Goal: Information Seeking & Learning: Learn about a topic

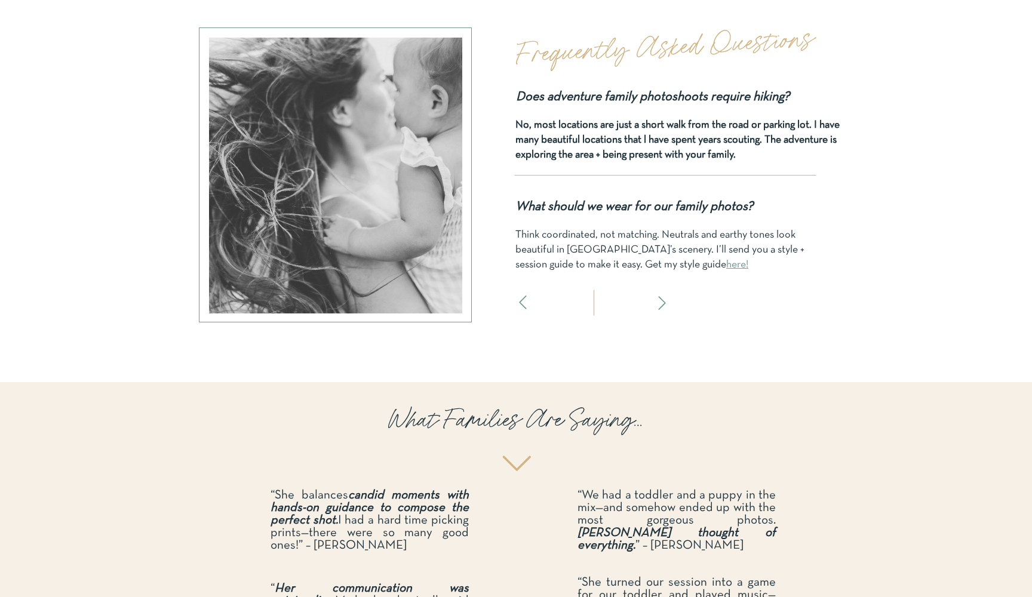
scroll to position [3677, 0]
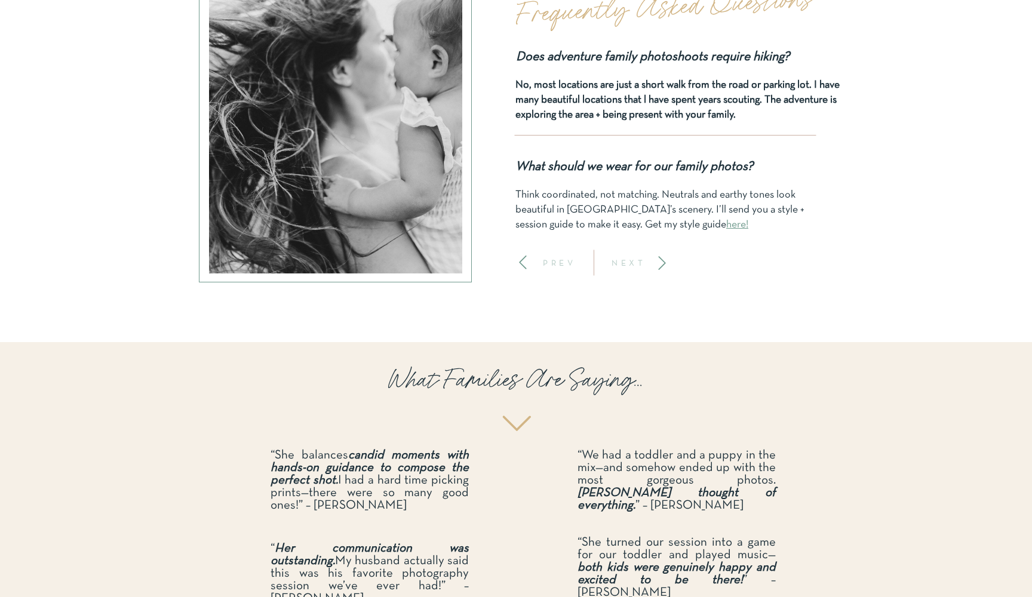
click at [661, 261] on icon at bounding box center [662, 263] width 16 height 16
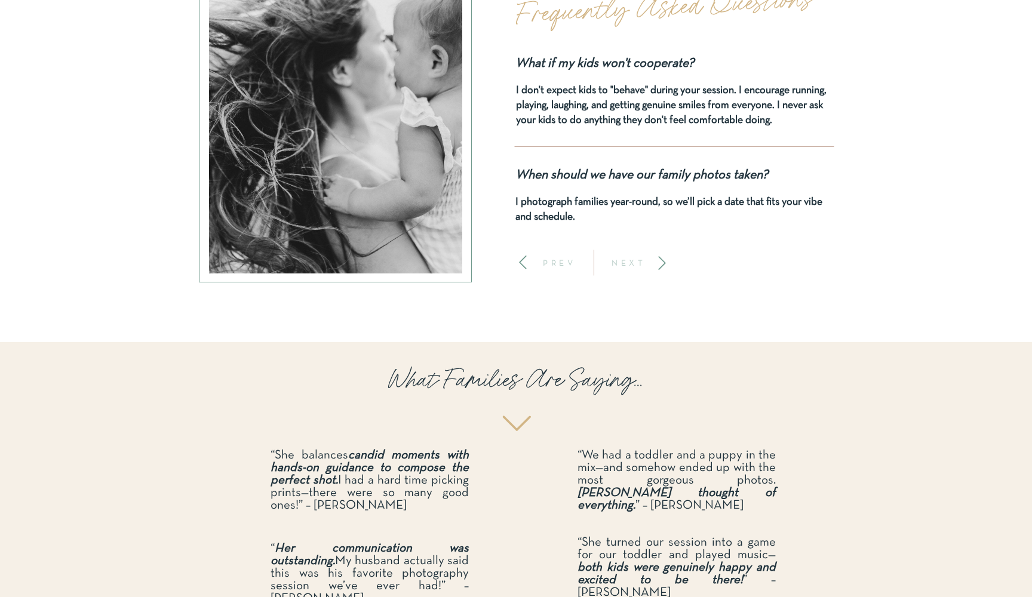
click at [661, 261] on icon at bounding box center [662, 263] width 16 height 16
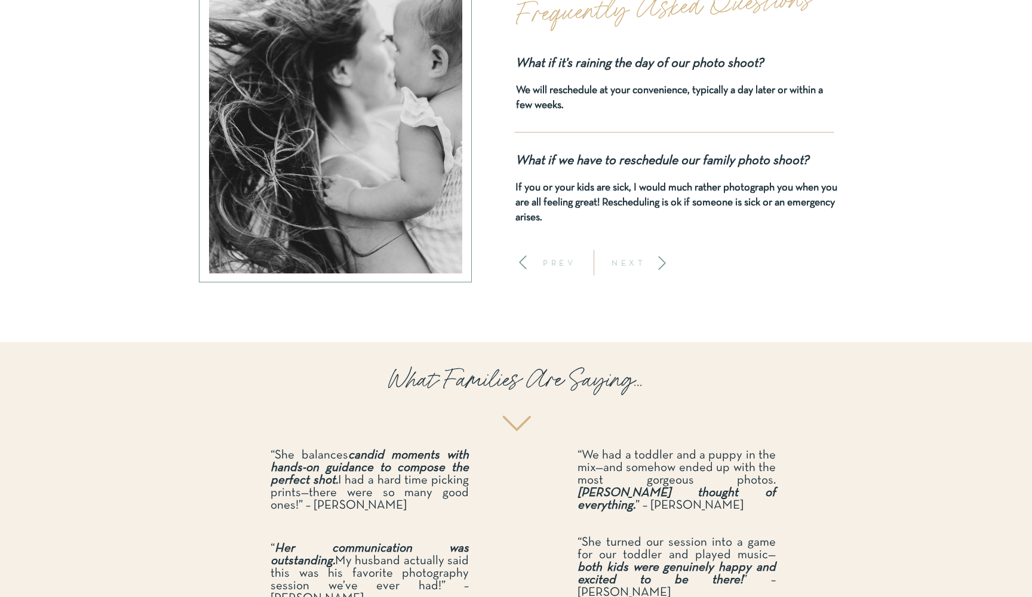
click at [661, 261] on icon at bounding box center [662, 263] width 16 height 16
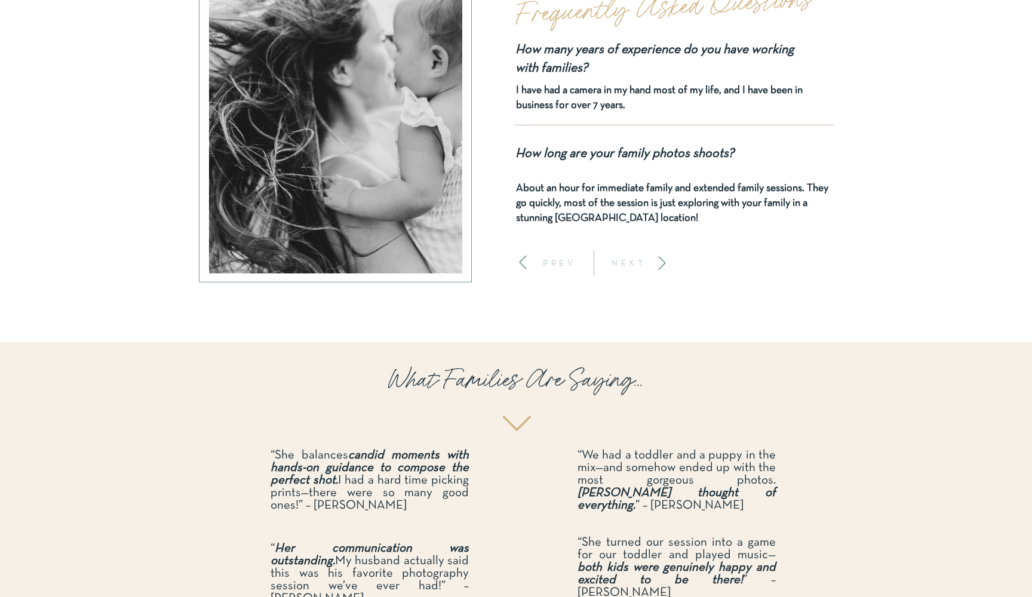
click at [661, 261] on icon at bounding box center [662, 263] width 16 height 16
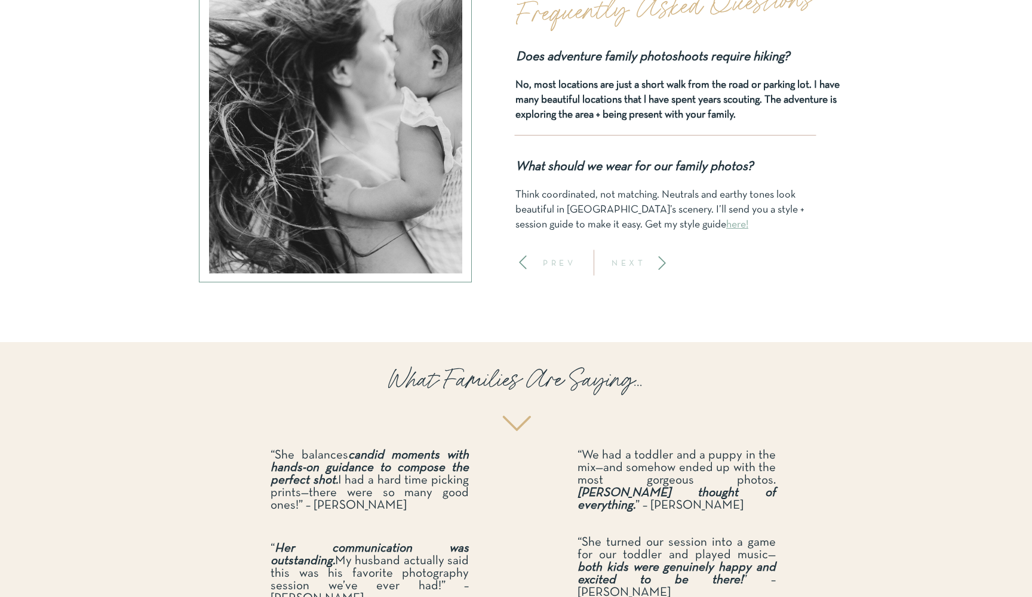
click at [726, 228] on link "here!" at bounding box center [737, 225] width 22 height 10
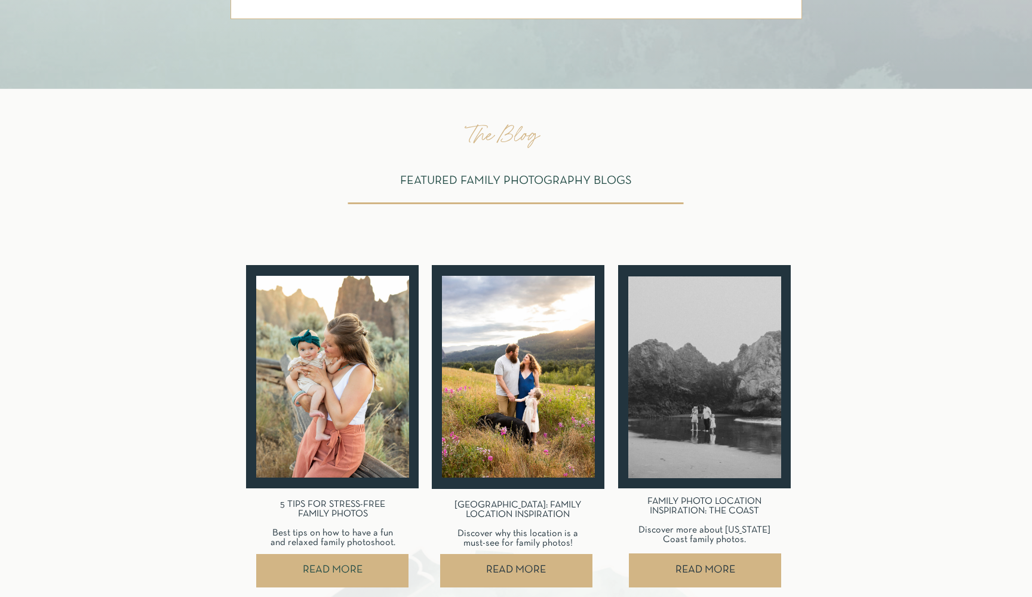
scroll to position [5364, 0]
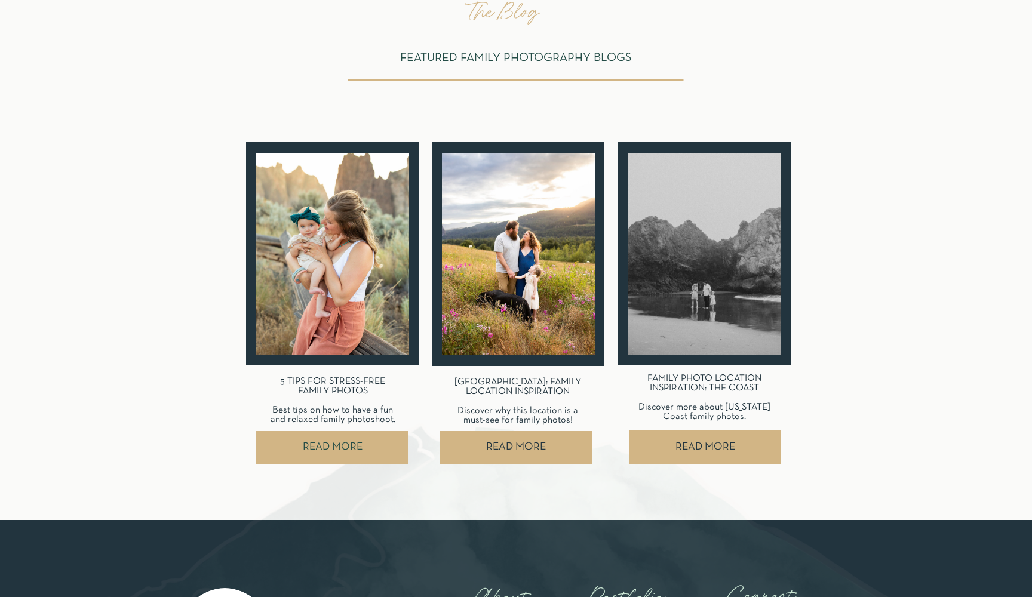
click at [695, 450] on nav "READ MORE" at bounding box center [705, 447] width 152 height 33
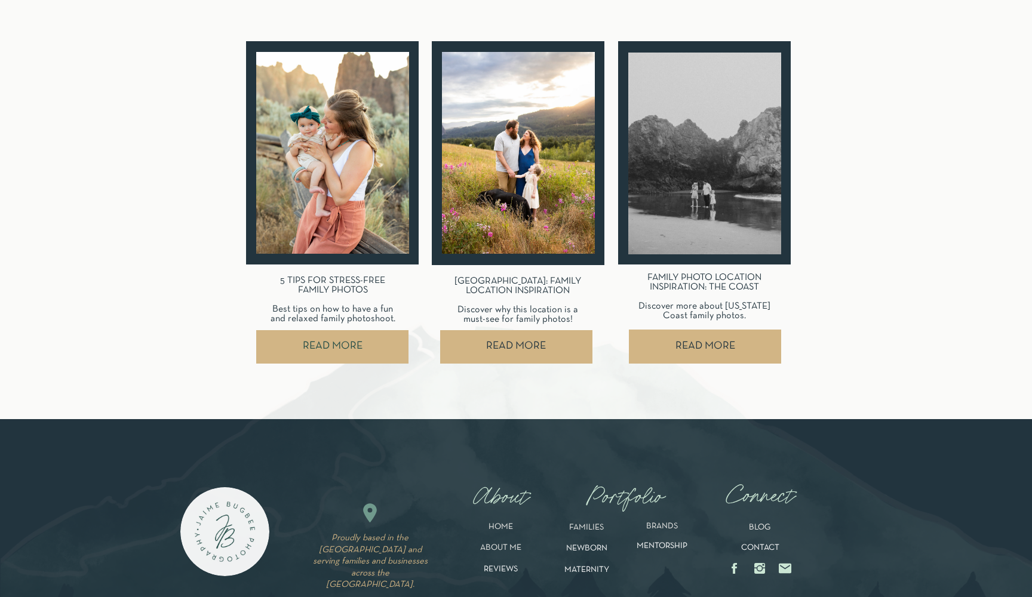
scroll to position [5474, 0]
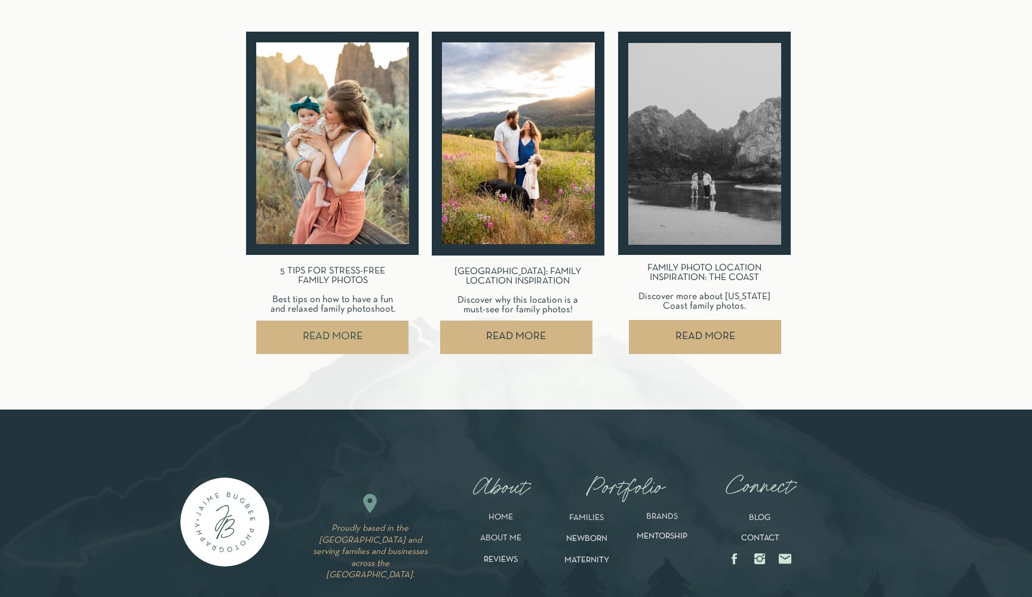
click at [685, 335] on nav "READ MORE" at bounding box center [705, 337] width 152 height 33
click at [542, 338] on nav "READ MORE" at bounding box center [516, 337] width 148 height 33
click at [342, 338] on nav "READ MORE" at bounding box center [332, 337] width 145 height 33
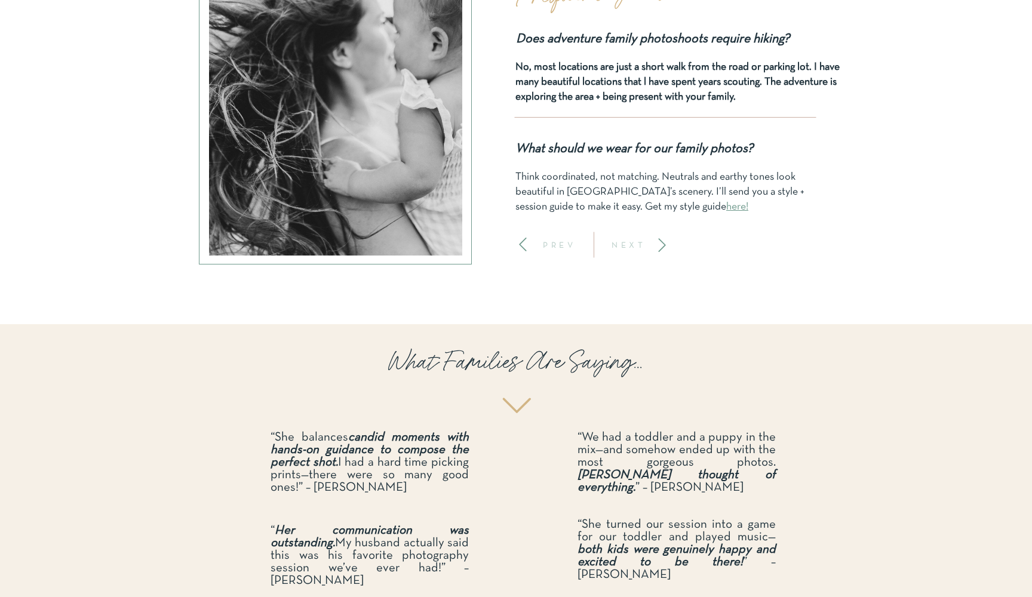
scroll to position [3702, 0]
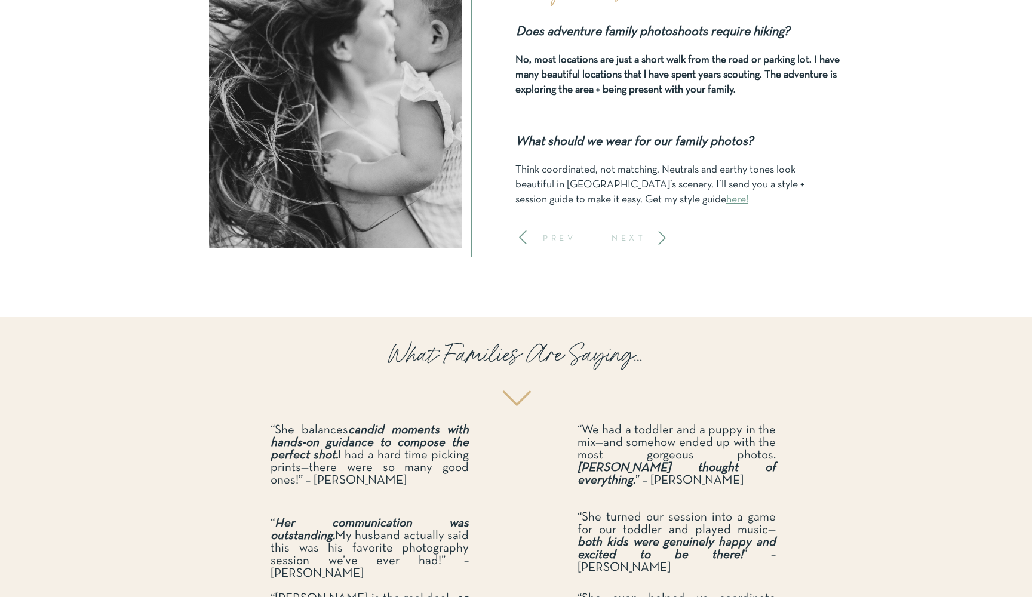
click at [634, 237] on p "NEXT" at bounding box center [629, 238] width 44 height 8
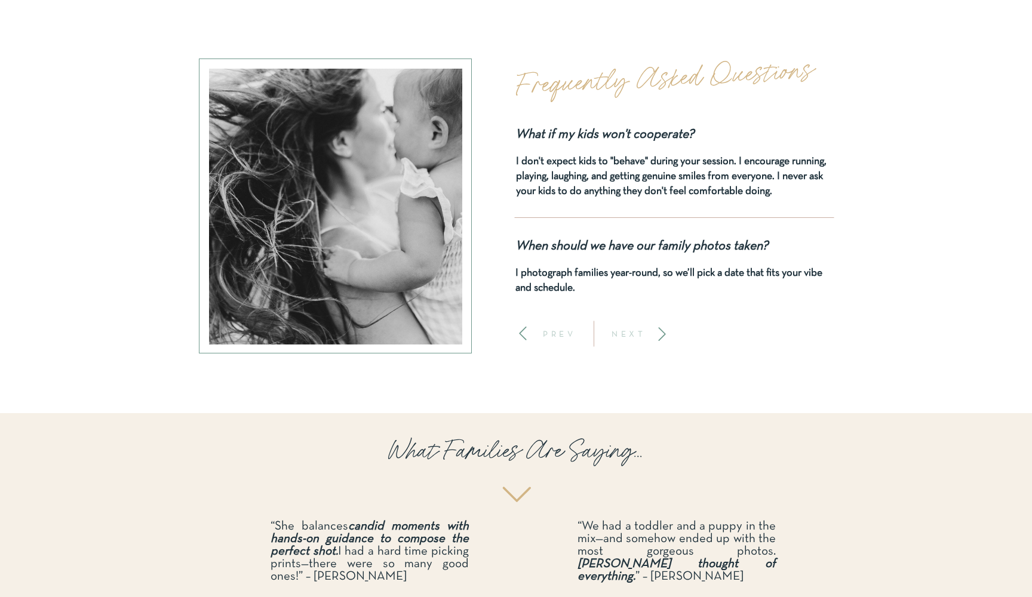
scroll to position [3604, 0]
click at [625, 333] on p "NEXT" at bounding box center [629, 335] width 44 height 8
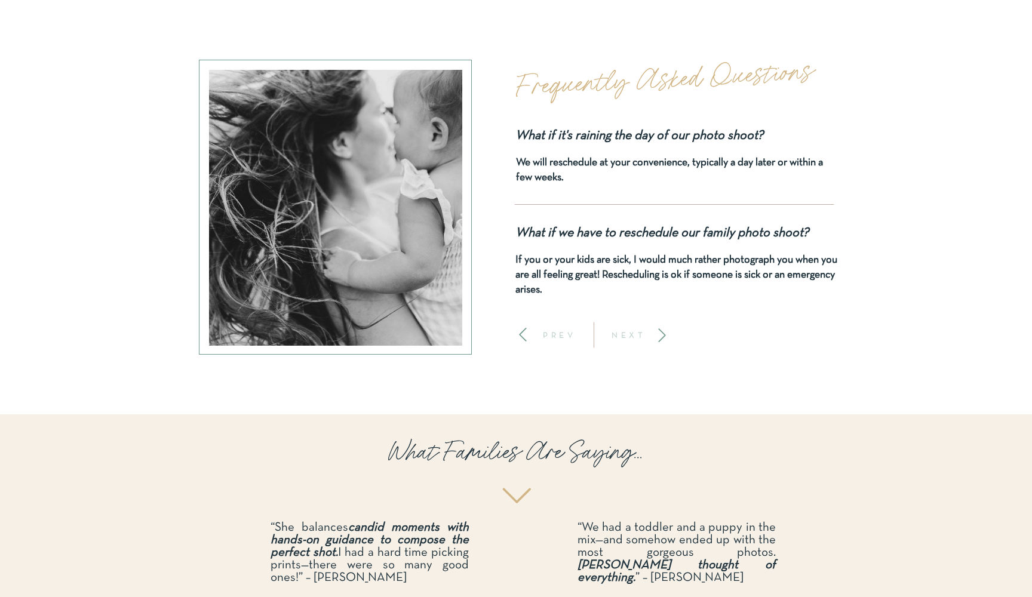
click at [625, 339] on p "NEXT" at bounding box center [629, 335] width 44 height 8
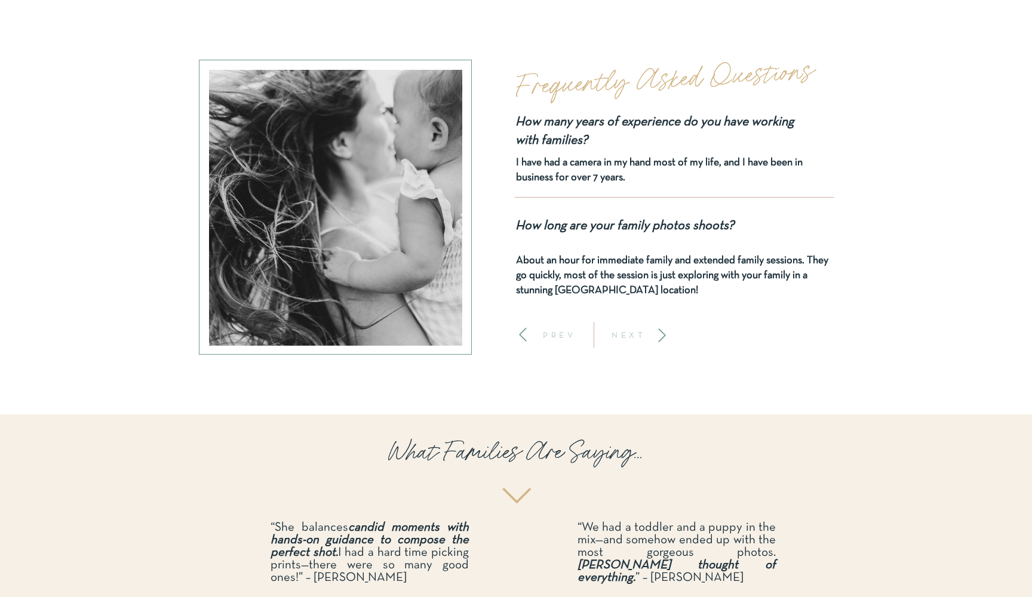
click at [625, 339] on p "NEXT" at bounding box center [629, 335] width 44 height 8
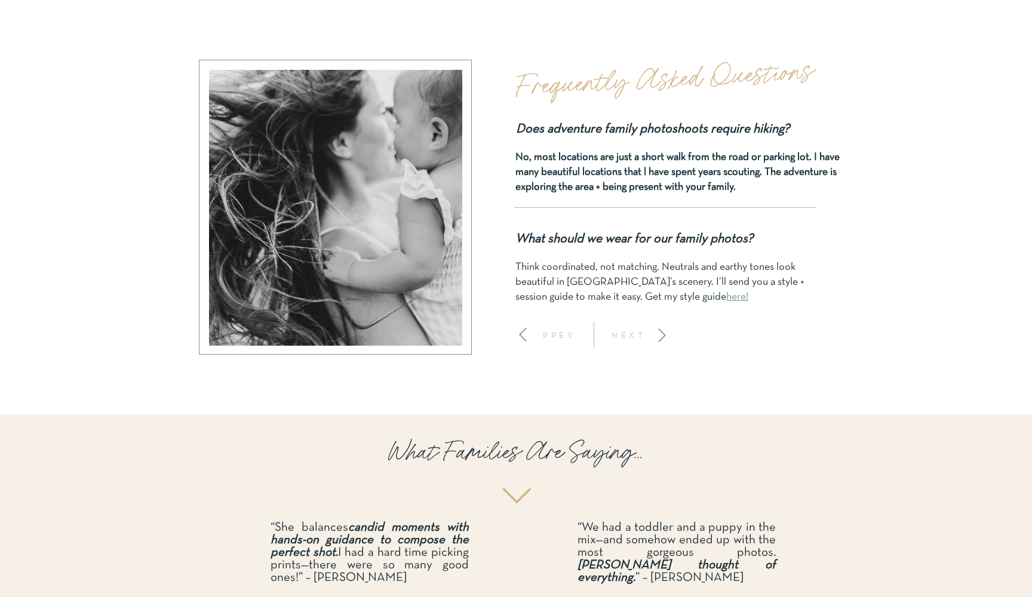
click at [558, 336] on p "PREV" at bounding box center [560, 335] width 44 height 8
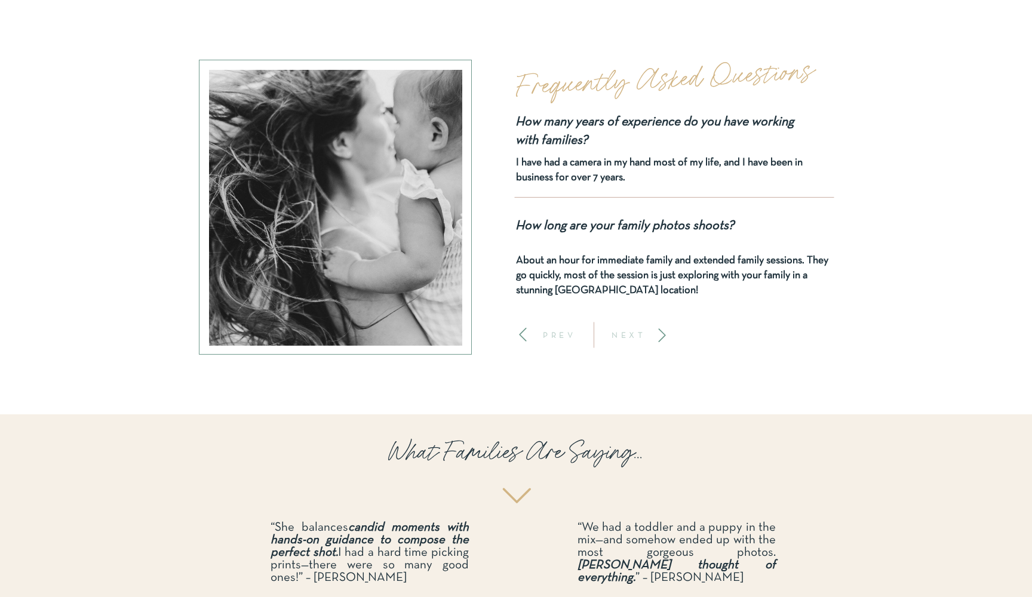
click at [558, 336] on p "PREV" at bounding box center [560, 335] width 44 height 8
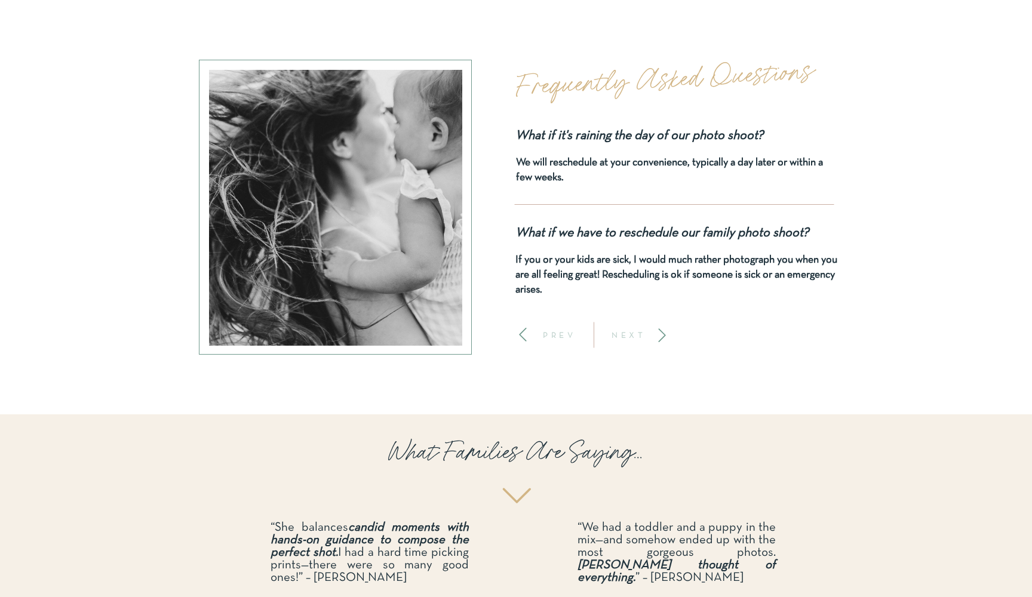
click at [558, 336] on p "PREV" at bounding box center [560, 335] width 44 height 8
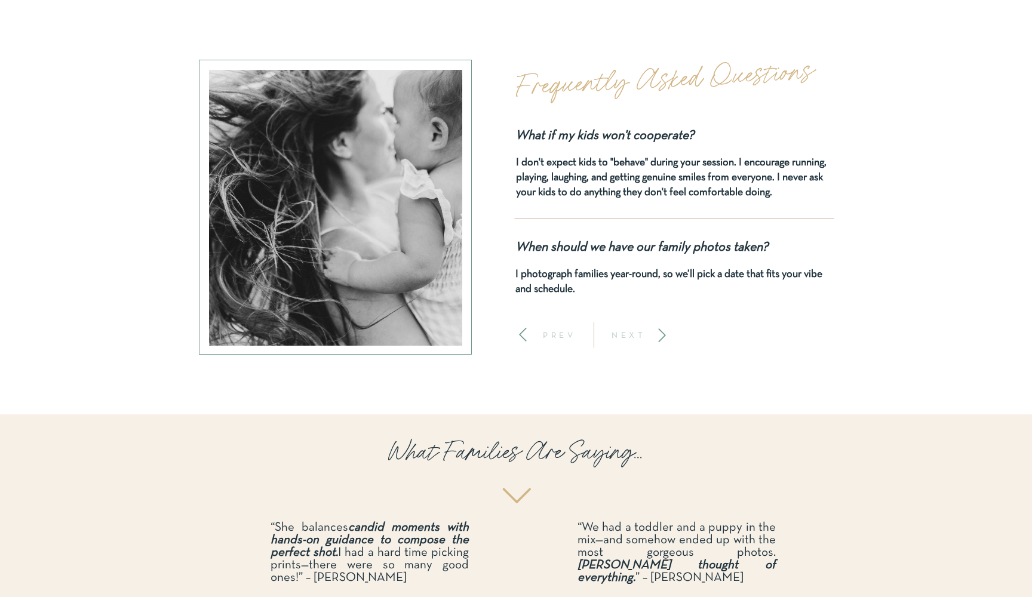
click at [632, 336] on p "NEXT" at bounding box center [629, 335] width 44 height 8
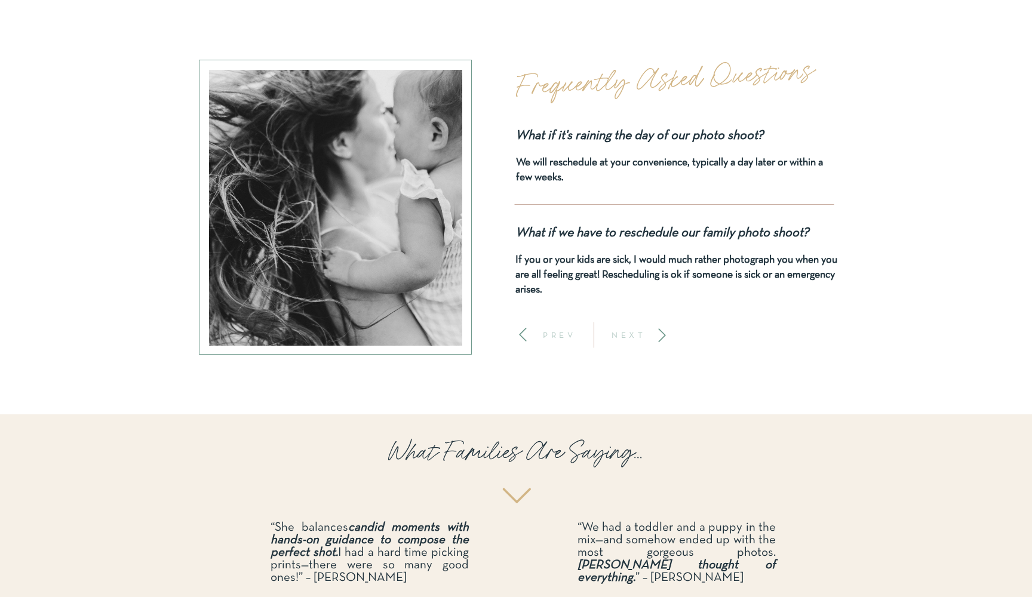
click at [625, 331] on p "NEXT" at bounding box center [629, 335] width 44 height 8
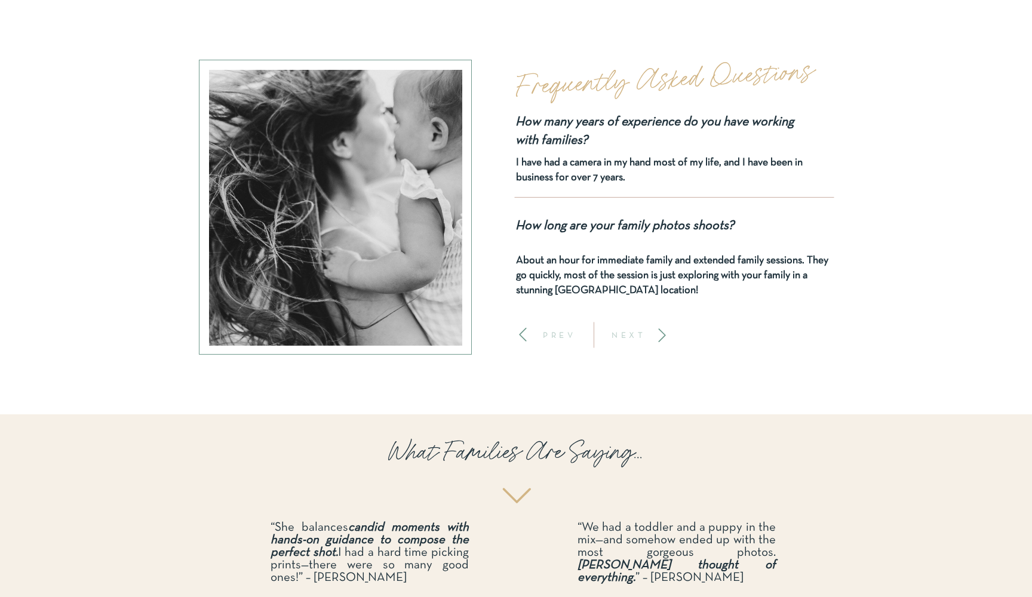
click at [625, 331] on p "NEXT" at bounding box center [629, 335] width 44 height 8
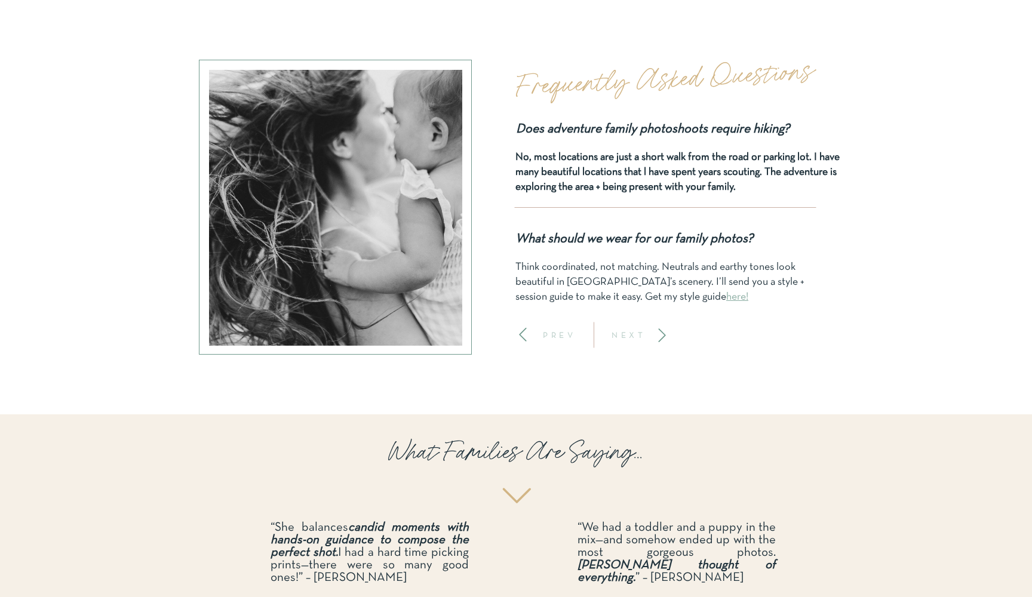
click at [726, 297] on link "here!" at bounding box center [737, 297] width 22 height 10
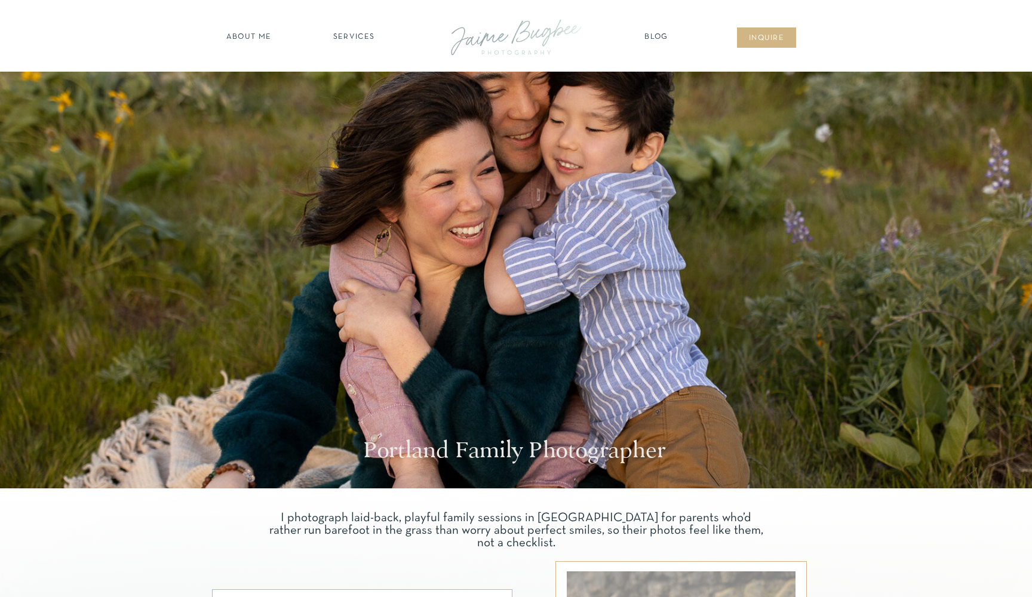
scroll to position [3604, 0]
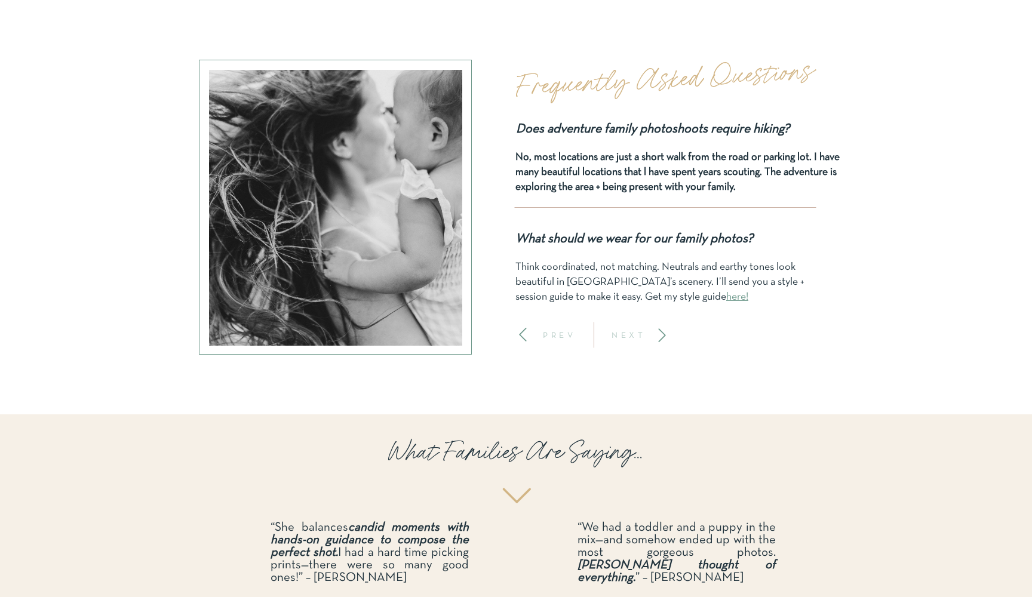
click at [634, 333] on p "NEXT" at bounding box center [629, 335] width 44 height 8
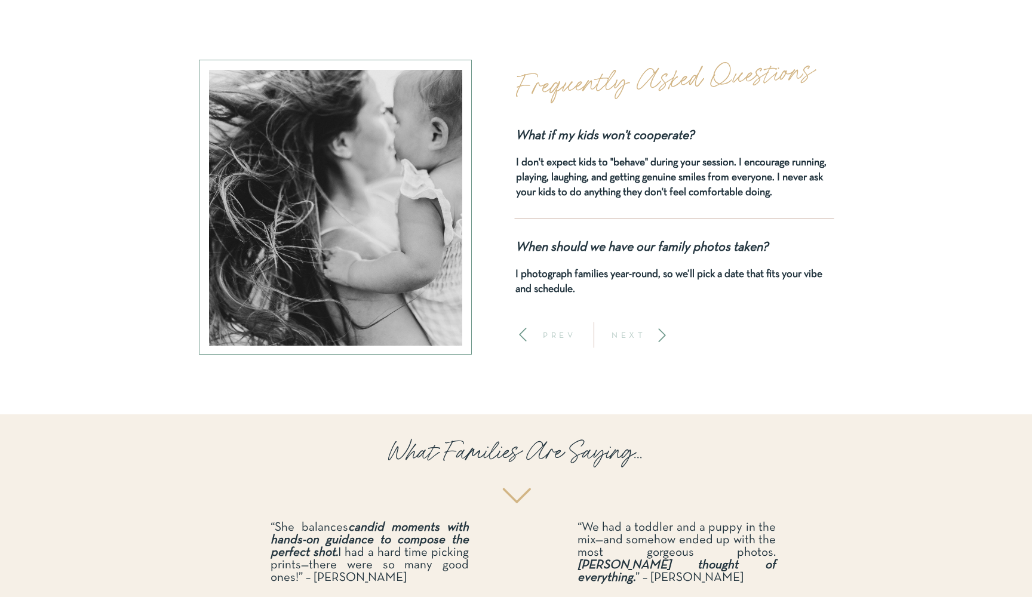
click at [634, 333] on p "NEXT" at bounding box center [629, 335] width 44 height 8
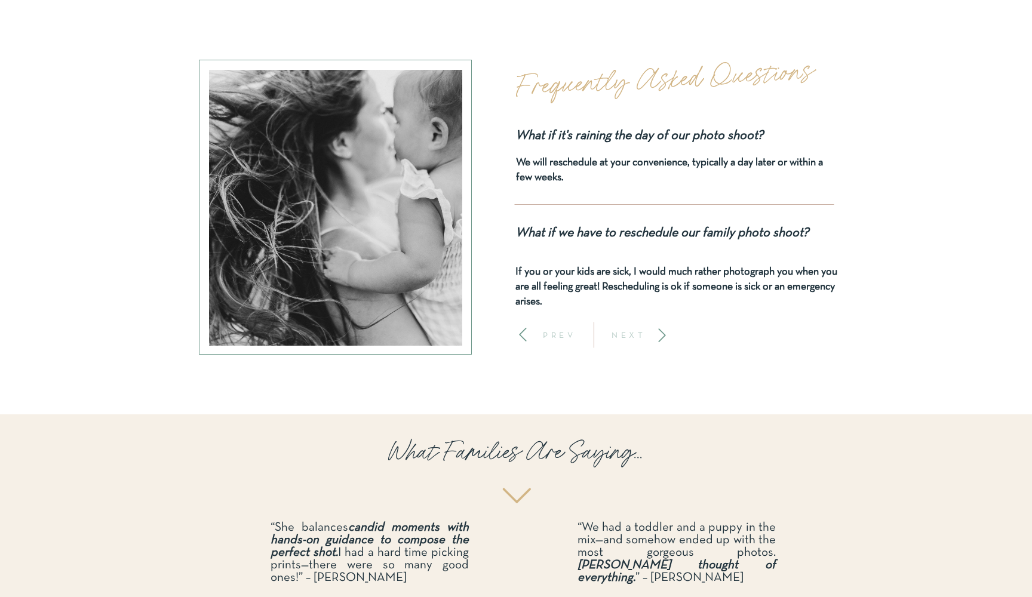
click at [634, 333] on p "NEXT" at bounding box center [629, 335] width 44 height 8
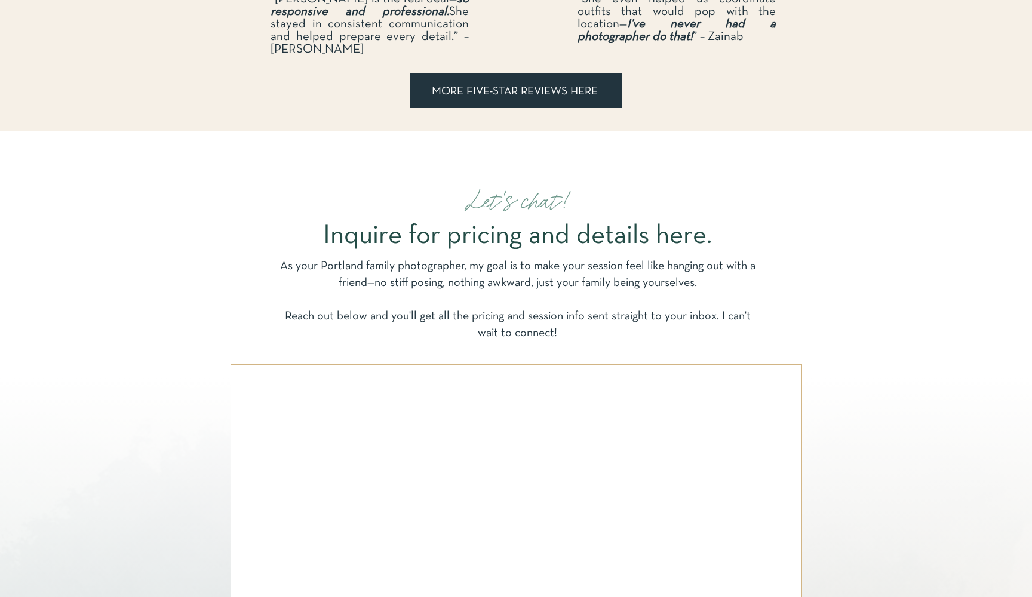
scroll to position [4301, 0]
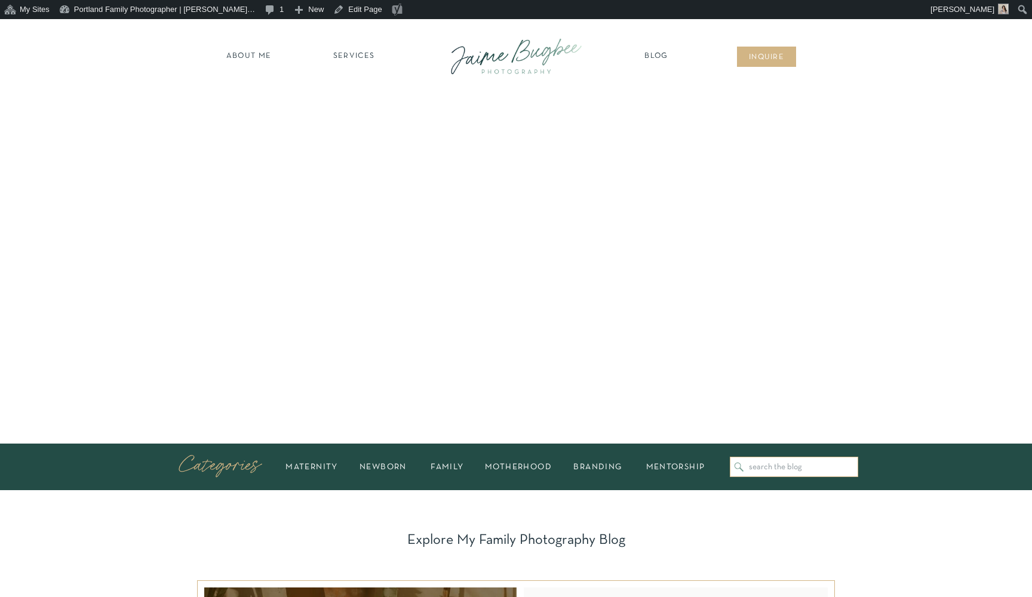
click at [760, 465] on input "Search for:" at bounding box center [800, 467] width 103 height 9
type input "[US_STATE] coast photographer"
